Goal: Task Accomplishment & Management: Use online tool/utility

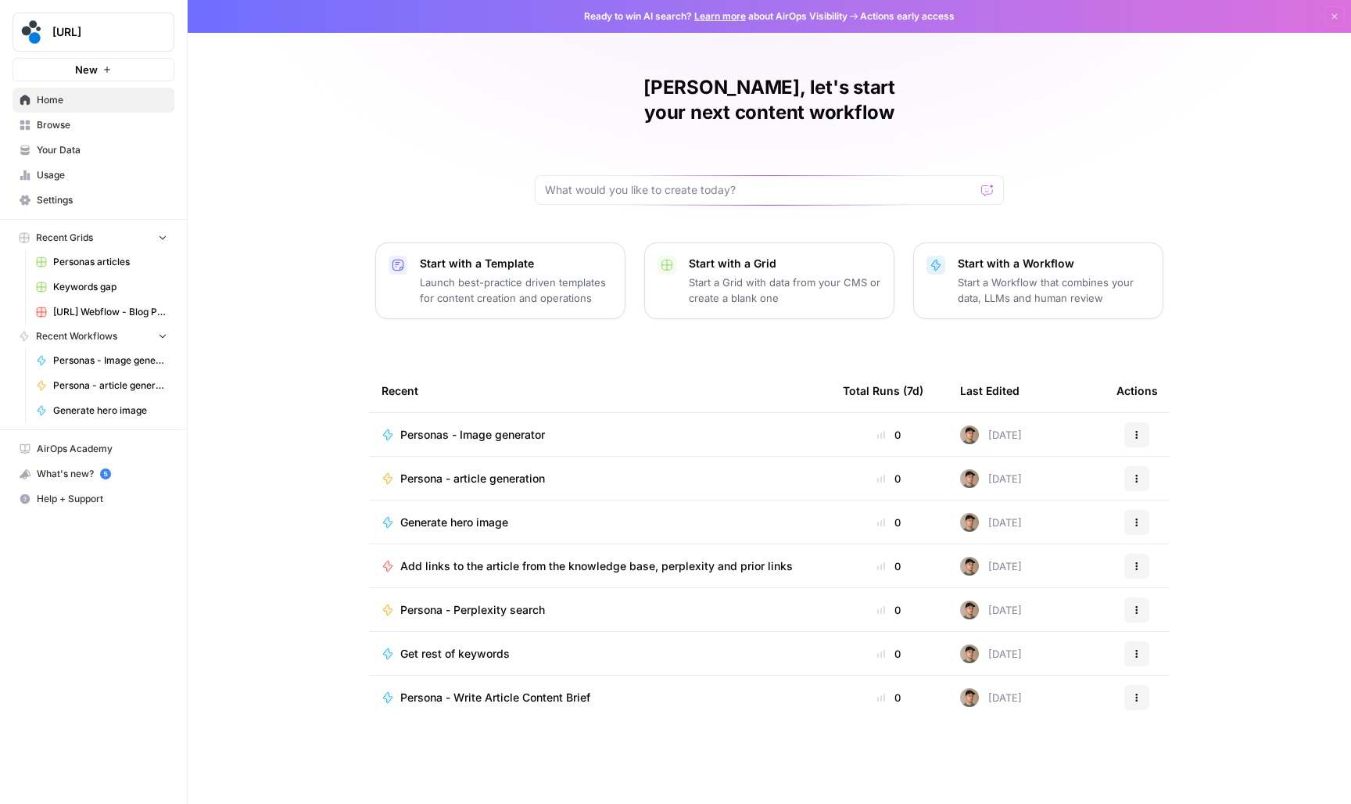
click at [45, 127] on span "Browse" at bounding box center [102, 125] width 131 height 14
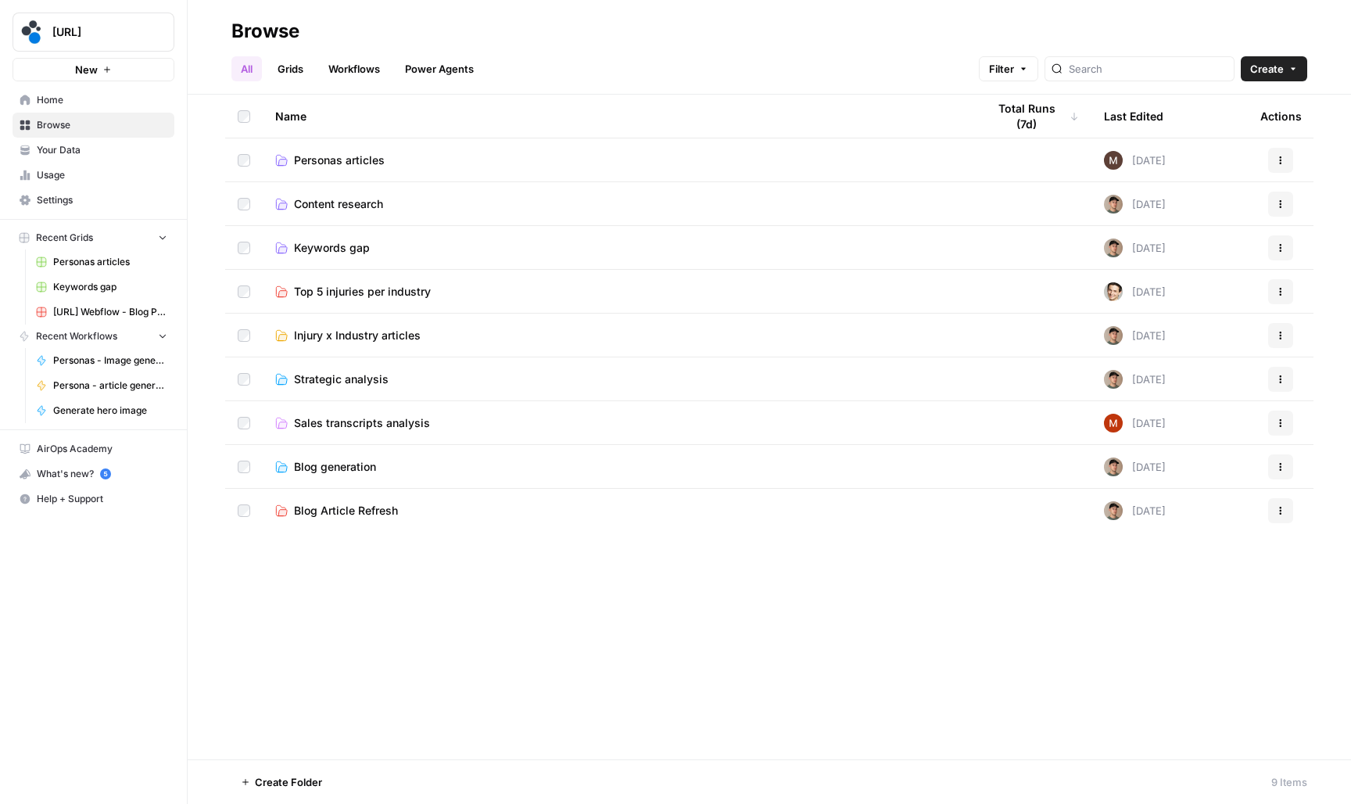
click at [347, 160] on span "Personas articles" at bounding box center [339, 161] width 91 height 16
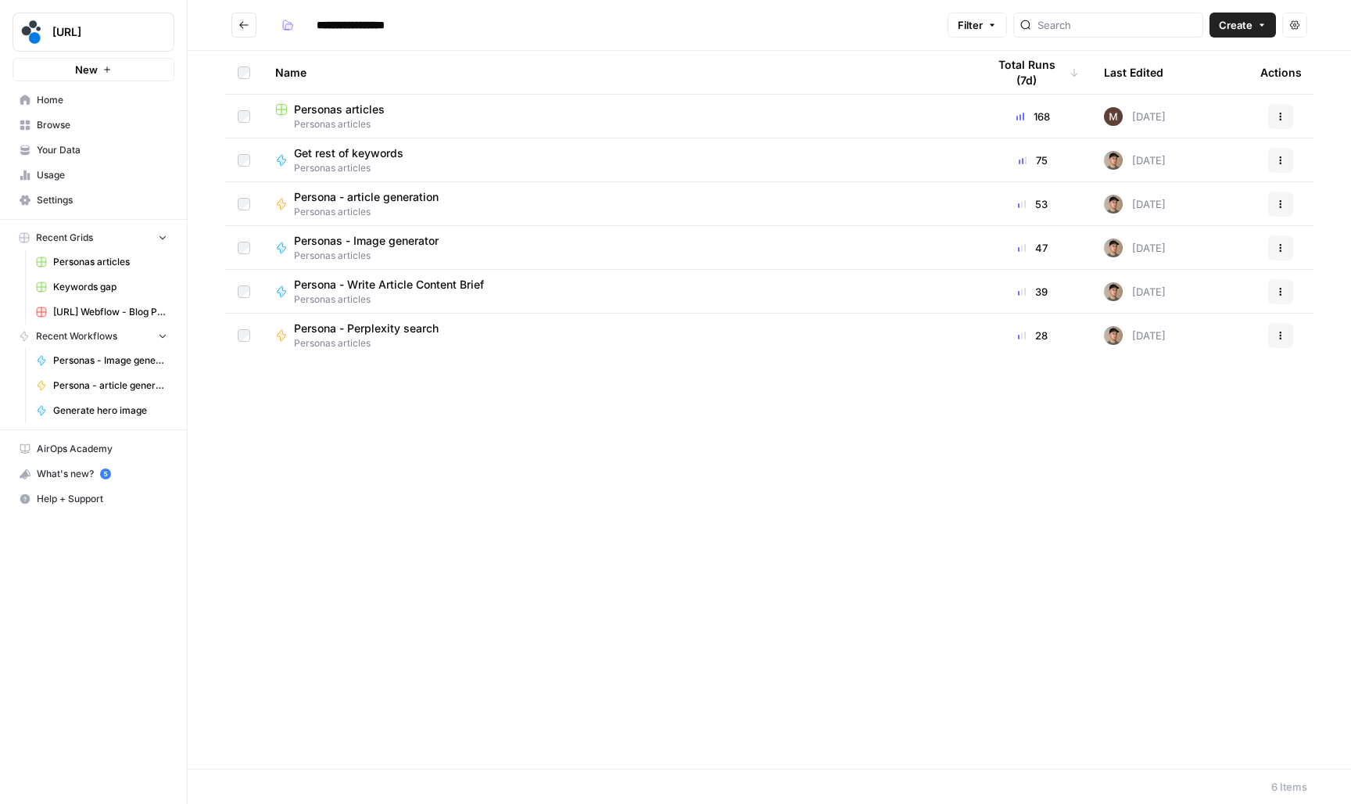
click at [347, 110] on span "Personas articles" at bounding box center [339, 110] width 91 height 16
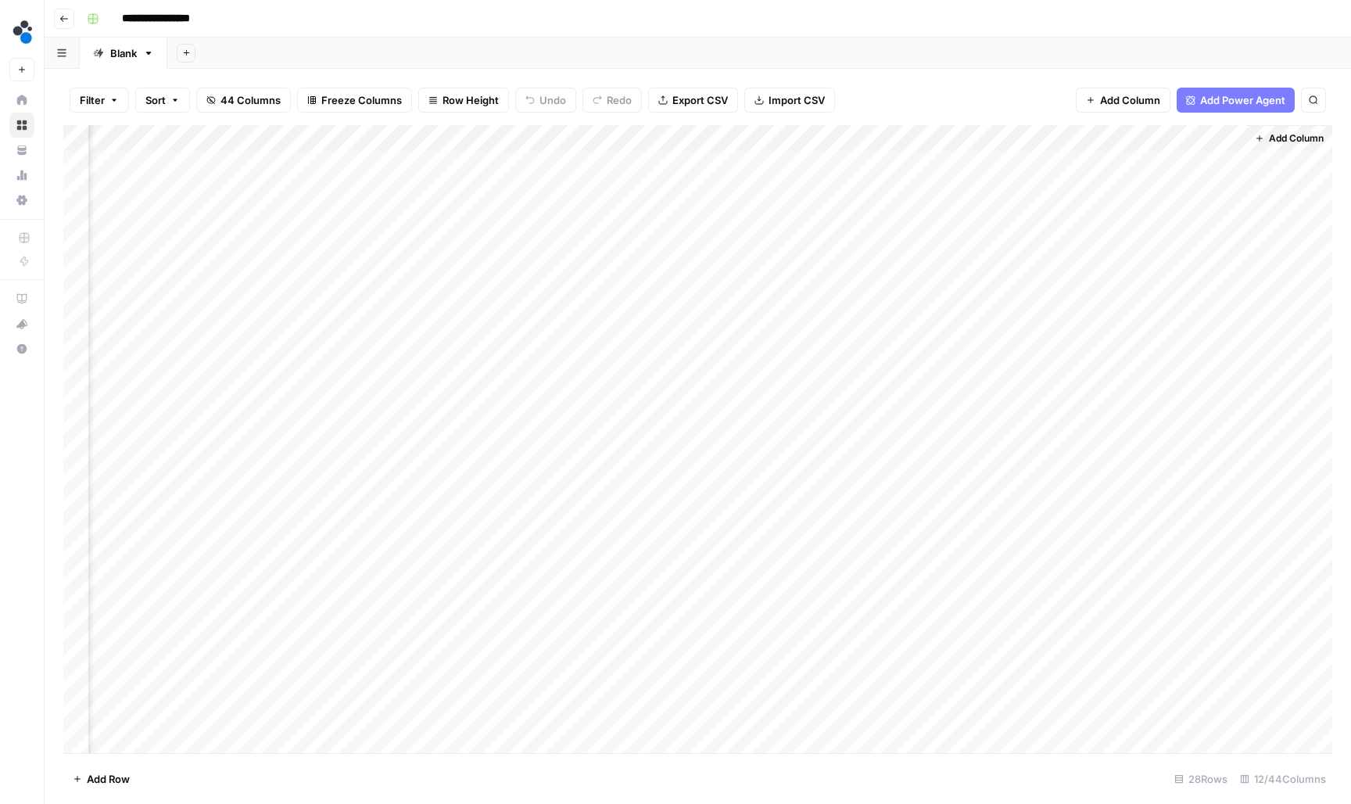
scroll to position [0, 595]
click at [1037, 185] on div "Add Column" at bounding box center [697, 440] width 1269 height 631
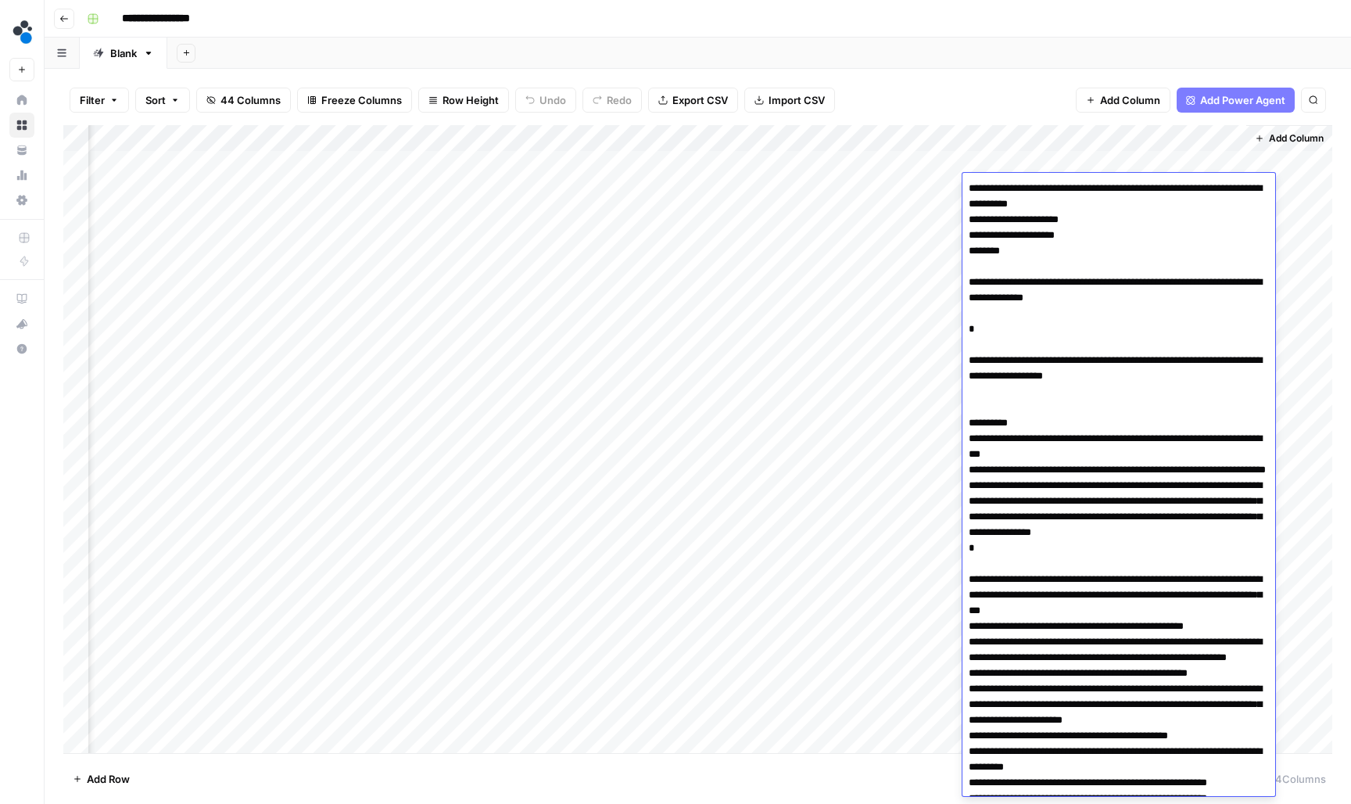
scroll to position [0, 0]
click at [1021, 151] on div "Add Column" at bounding box center [697, 440] width 1269 height 631
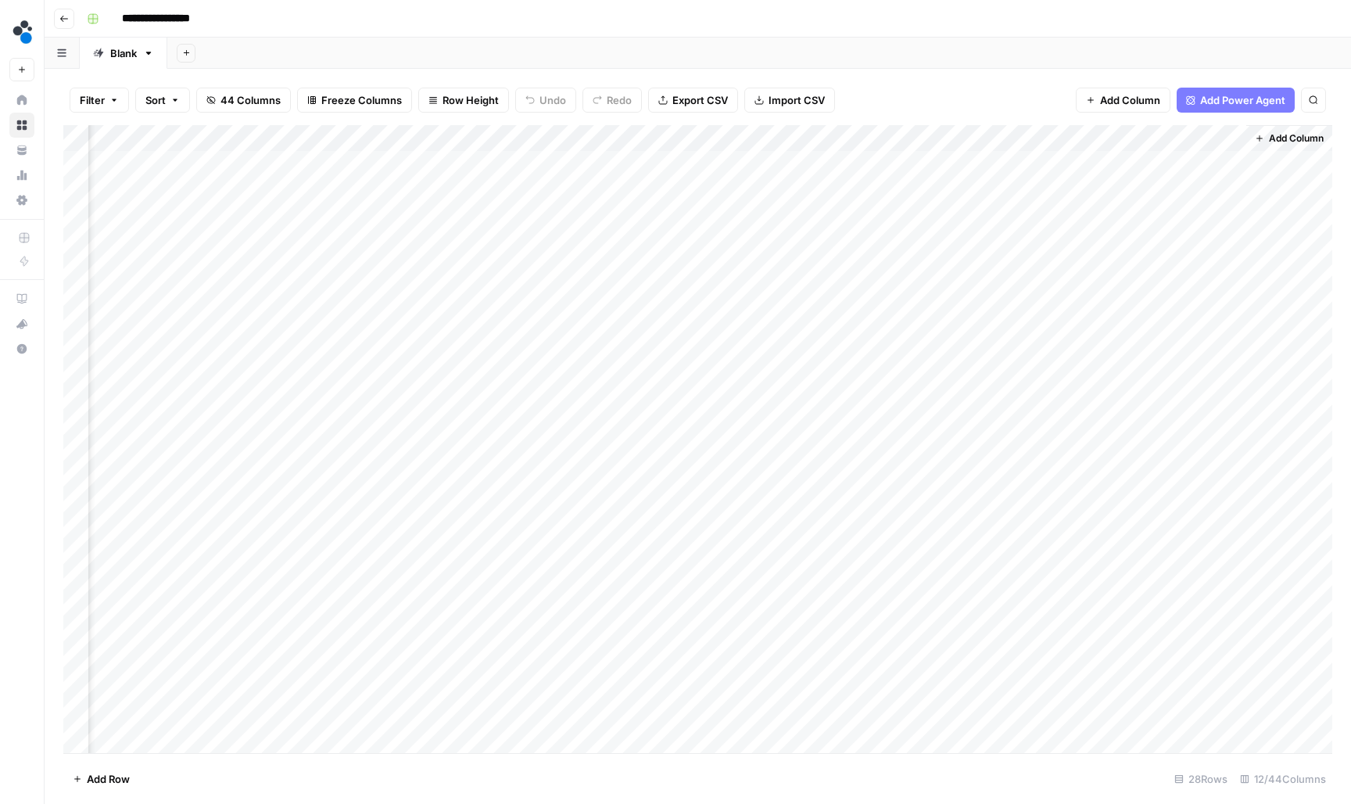
click at [1021, 152] on div "Add Column" at bounding box center [697, 440] width 1269 height 631
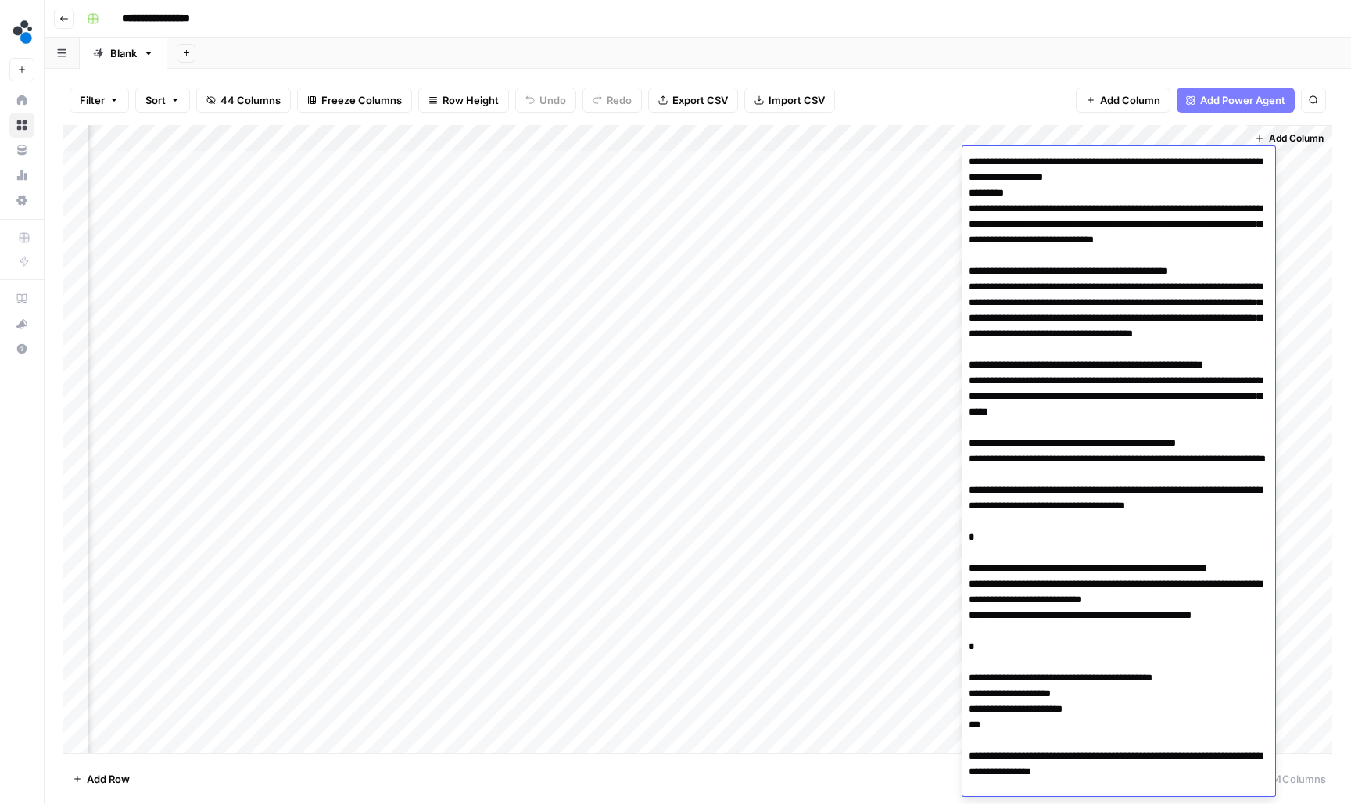
click at [1033, 192] on textarea at bounding box center [1119, 553] width 313 height 804
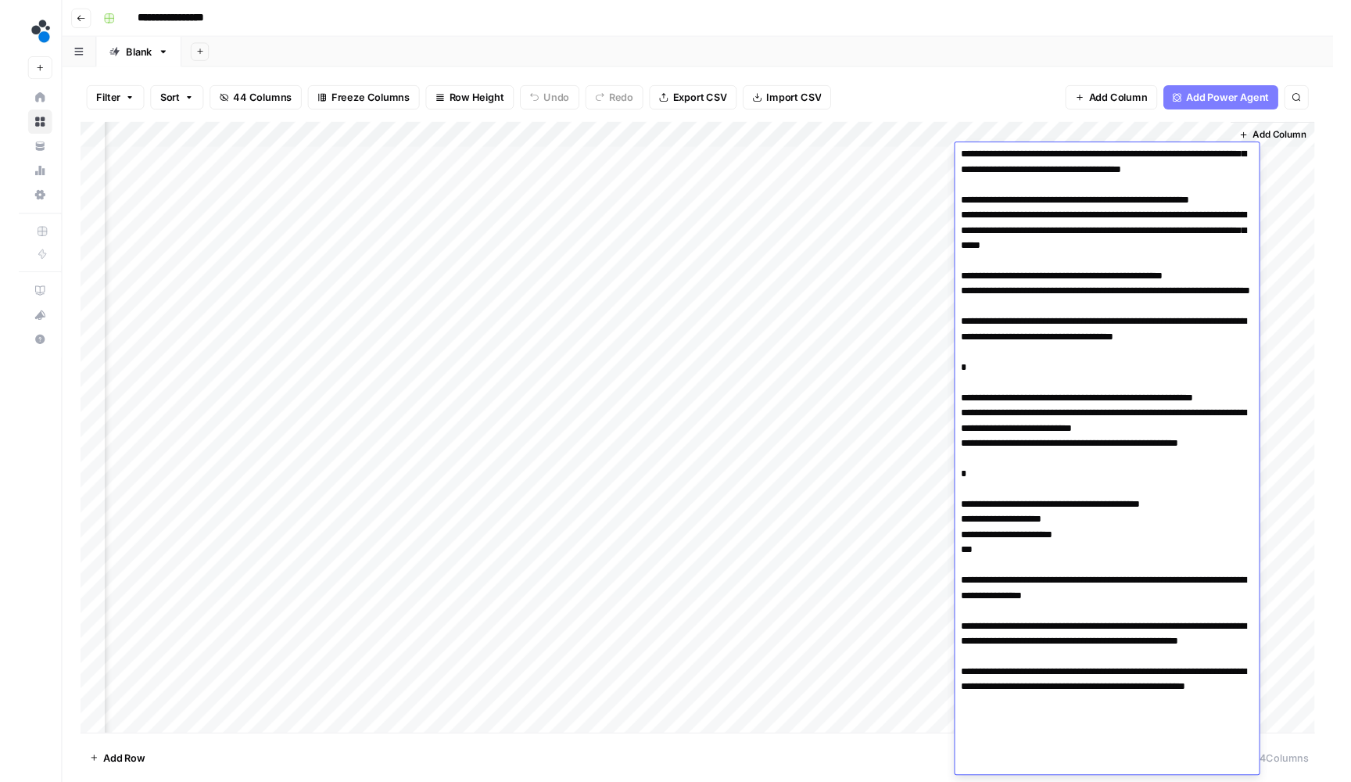
scroll to position [159, 0]
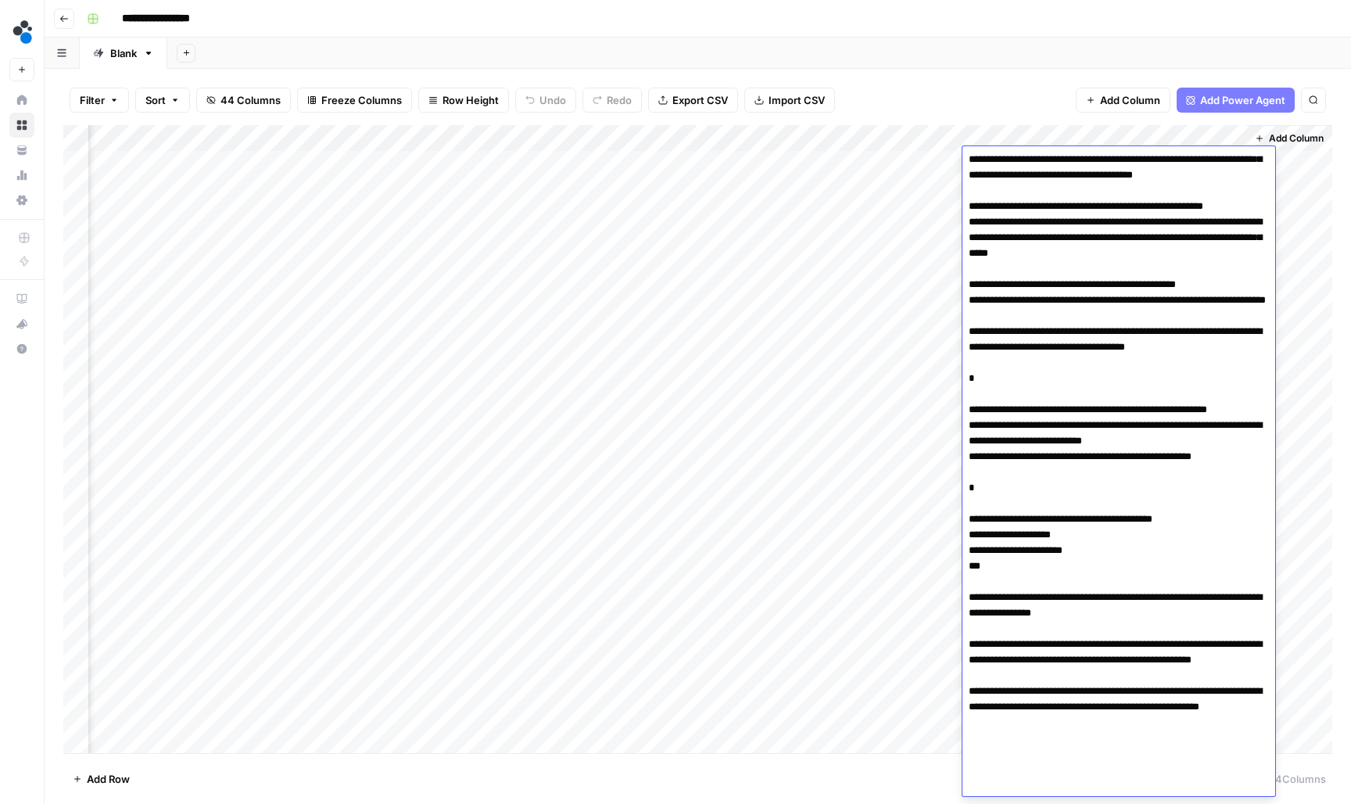
click at [1002, 106] on div "Filter Sort 44 Columns Freeze Columns Row Height Undo Redo Export CSV Import CS…" at bounding box center [697, 100] width 1269 height 50
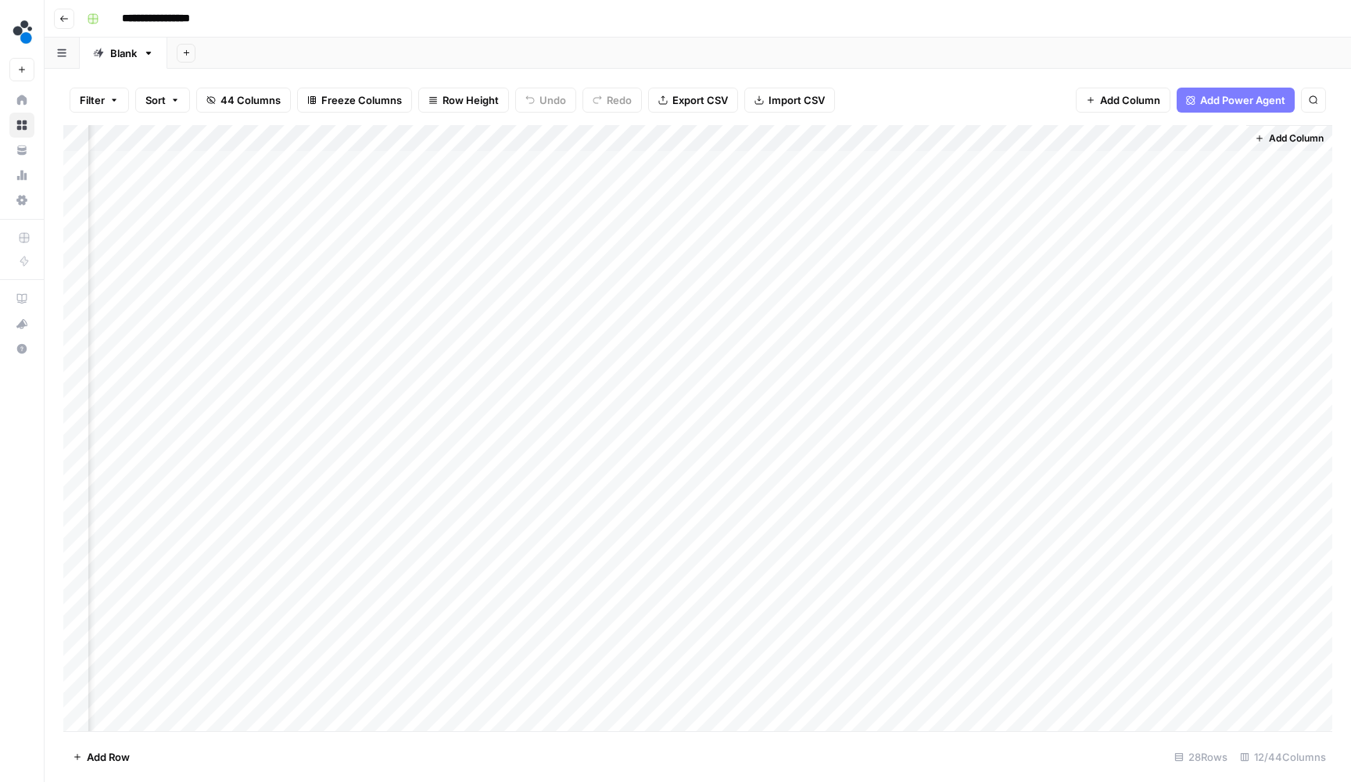
click at [1026, 164] on div "Add Column" at bounding box center [697, 429] width 1269 height 609
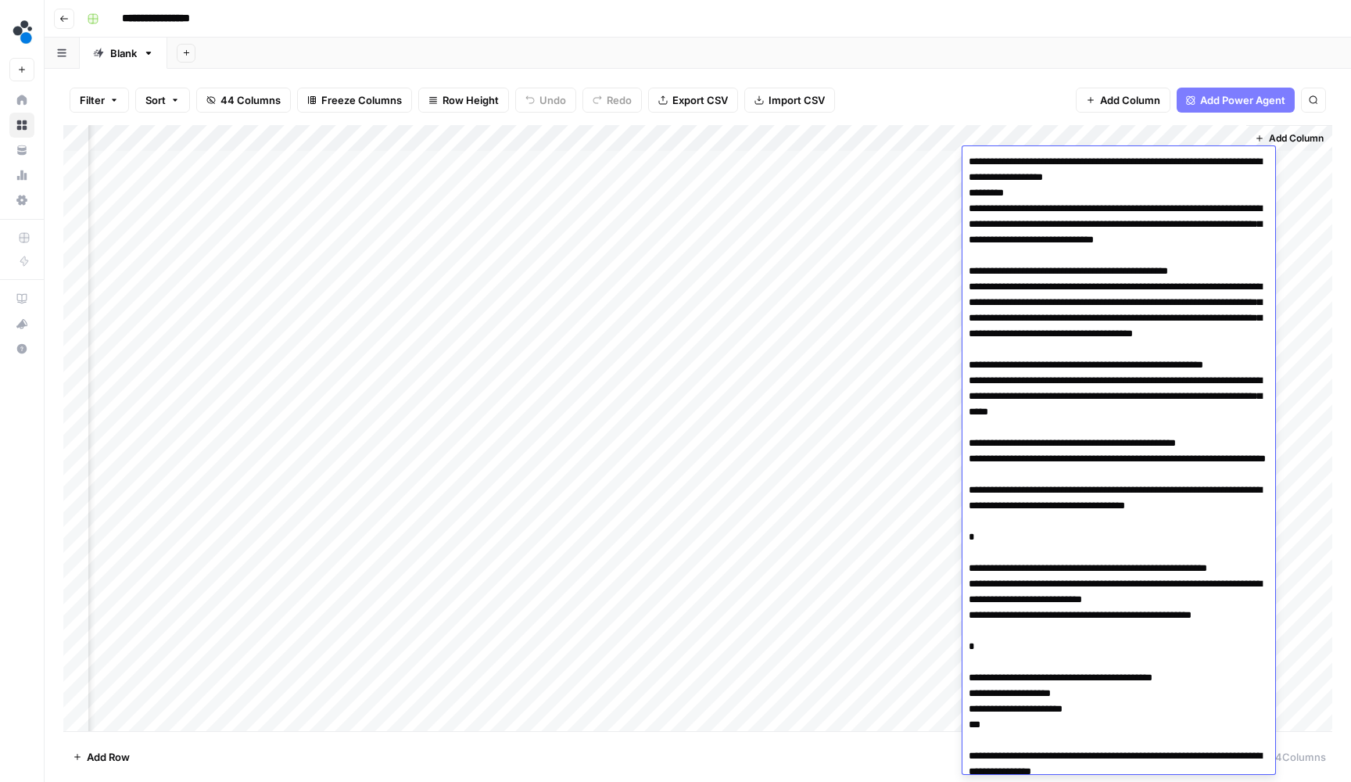
click at [1026, 164] on textarea at bounding box center [1119, 553] width 313 height 804
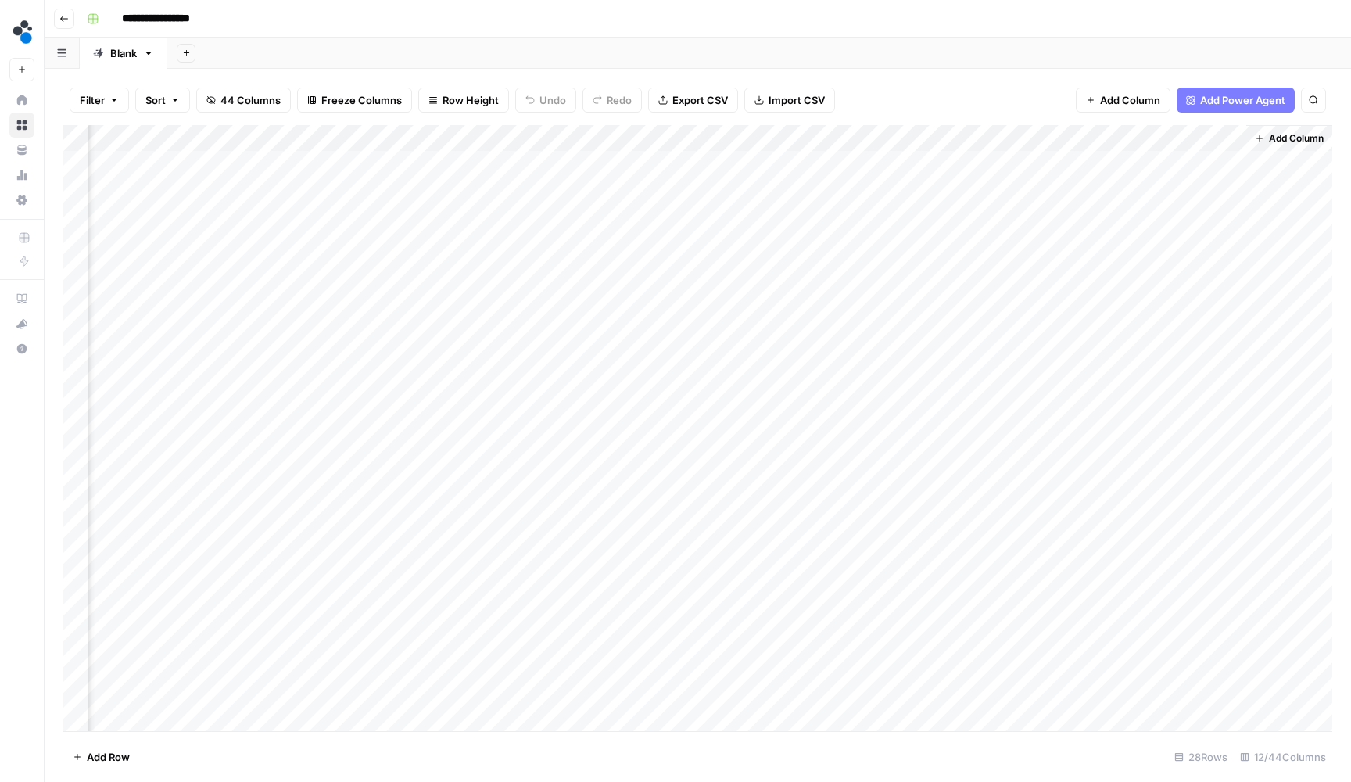
click at [1018, 84] on div "Filter Sort 44 Columns Freeze Columns Row Height Undo Redo Export CSV Import CS…" at bounding box center [697, 100] width 1269 height 50
